Goal: Task Accomplishment & Management: Use online tool/utility

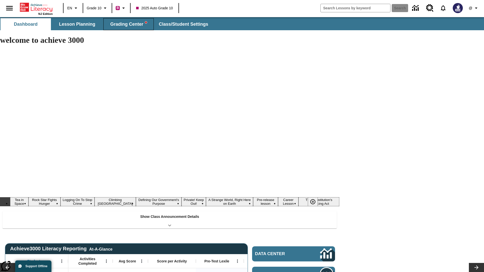
click at [129, 24] on span "Grading Center" at bounding box center [128, 24] width 37 height 6
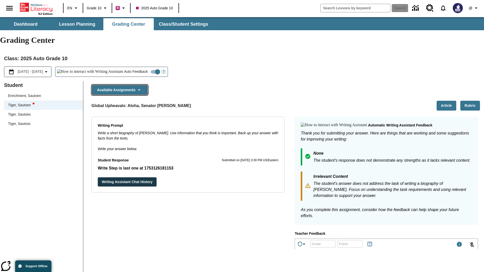
click at [120, 85] on button "Available Assignments" at bounding box center [119, 90] width 55 height 10
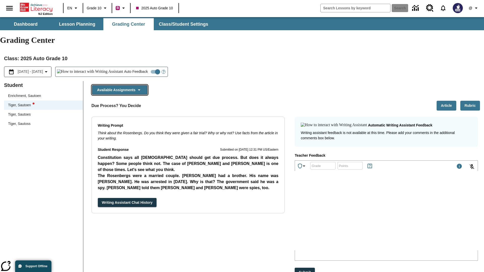
scroll to position [399, 0]
click at [98, 198] on button "Writing Assistant Chat History" at bounding box center [127, 202] width 59 height 9
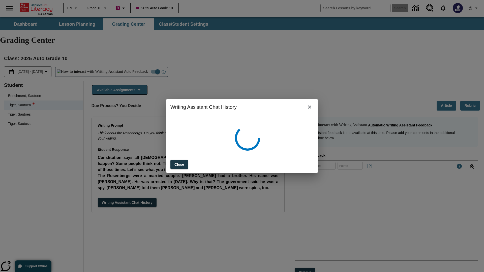
scroll to position [0, 0]
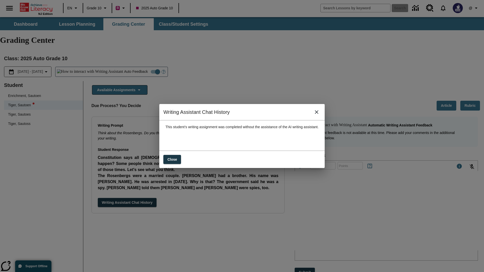
click at [318, 114] on icon "close" at bounding box center [317, 112] width 4 height 4
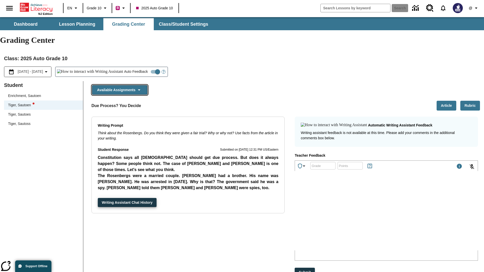
click at [120, 85] on button "Available Assignments" at bounding box center [119, 90] width 55 height 10
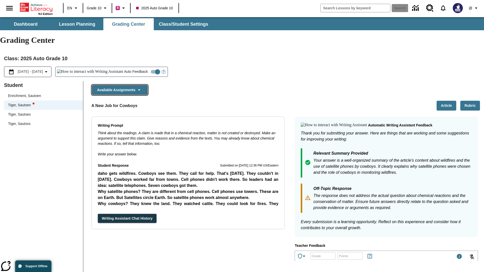
scroll to position [177, 0]
click at [98, 214] on button "Writing Assistant Chat History" at bounding box center [127, 218] width 59 height 9
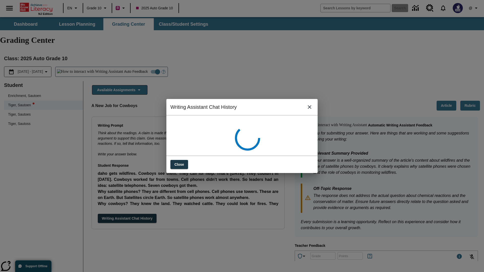
scroll to position [0, 0]
